Goal: Find specific page/section: Find specific page/section

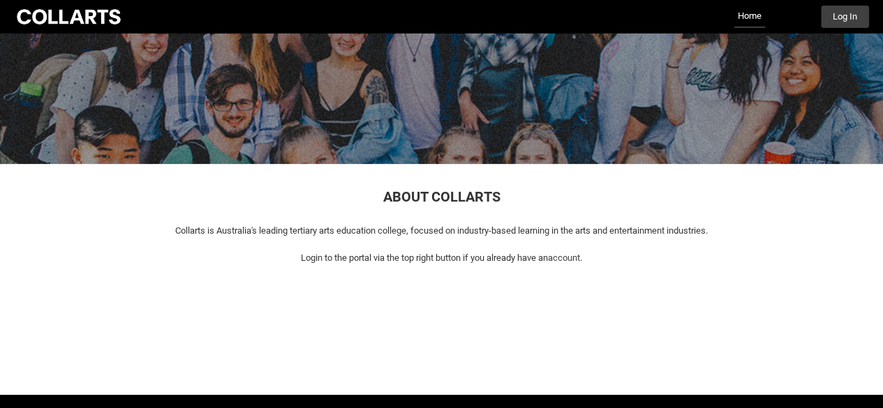
scroll to position [98, 0]
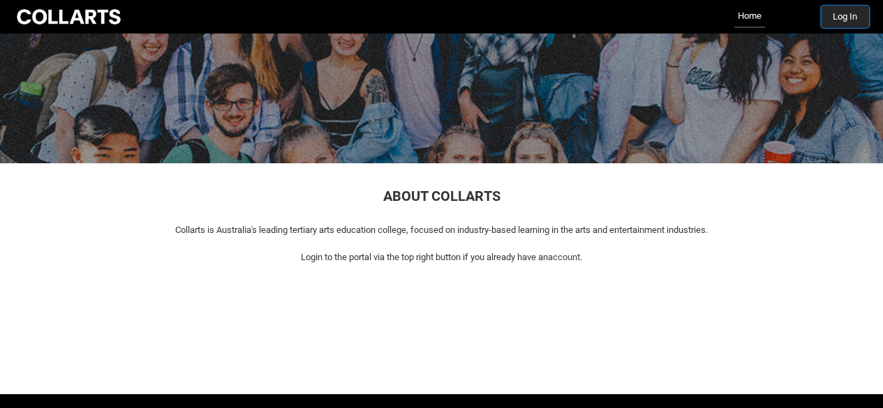
click at [827, 13] on button "Log In" at bounding box center [845, 17] width 48 height 22
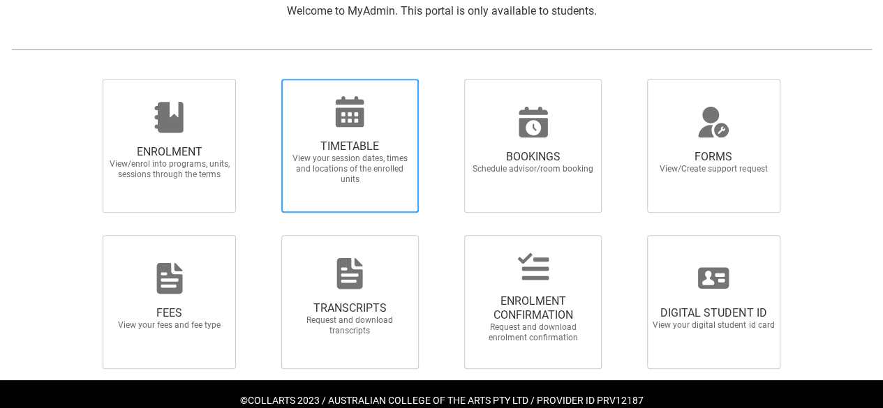
scroll to position [321, 0]
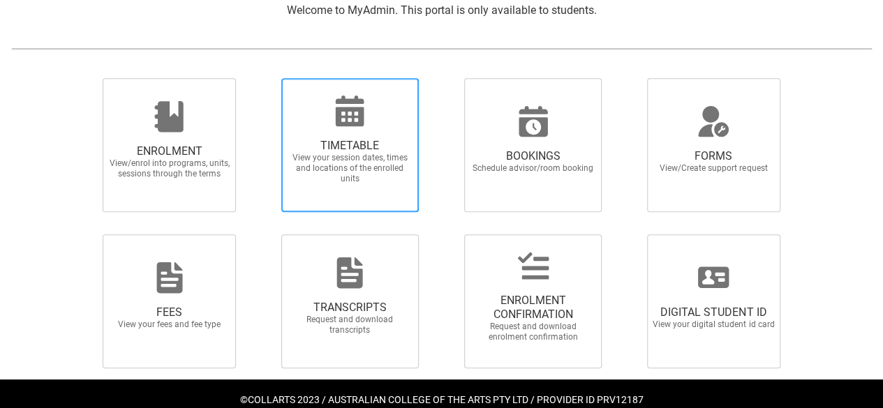
click at [410, 193] on span "TIMETABLE View your session dates, times and locations of the enrolled units" at bounding box center [350, 162] width 134 height 68
click at [264, 78] on input "TIMETABLE View your session dates, times and locations of the enrolled units" at bounding box center [263, 77] width 1 height 1
radio input "true"
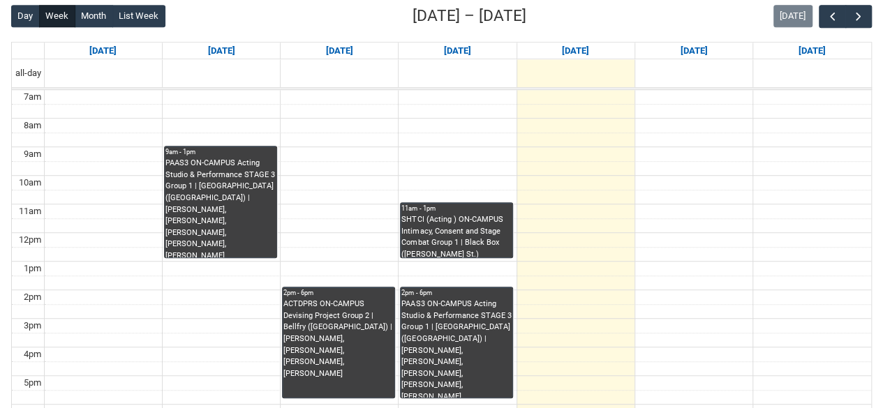
scroll to position [366, 0]
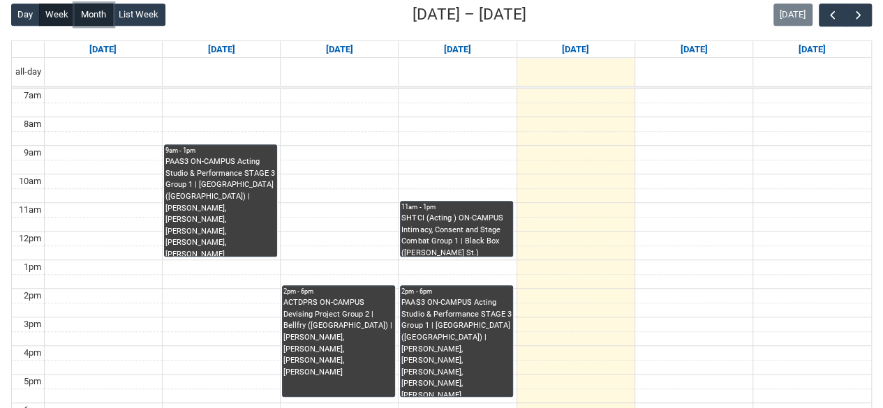
click at [82, 12] on button "Month" at bounding box center [94, 14] width 38 height 22
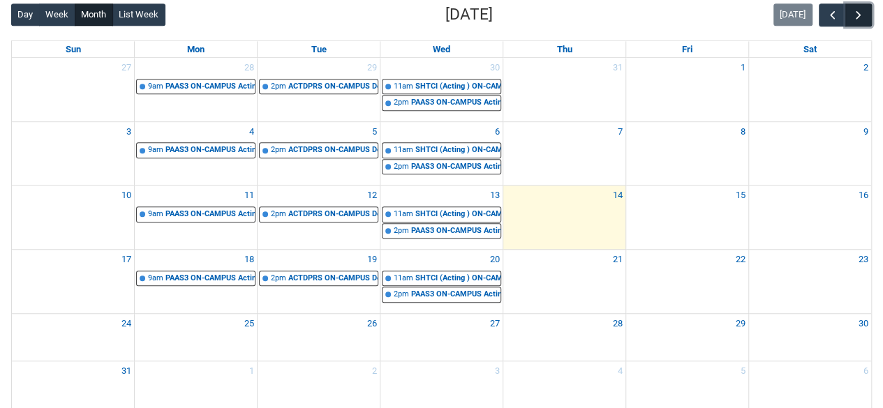
click at [870, 12] on button "button" at bounding box center [858, 14] width 27 height 23
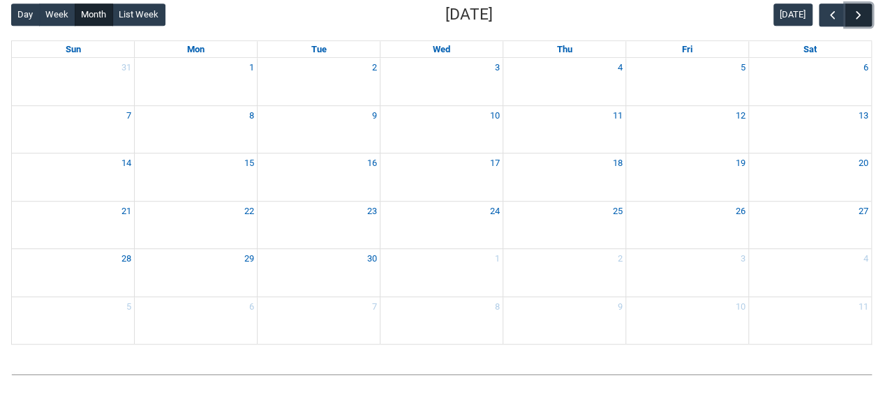
click at [859, 13] on span "button" at bounding box center [859, 15] width 14 height 14
